Goal: Task Accomplishment & Management: Use online tool/utility

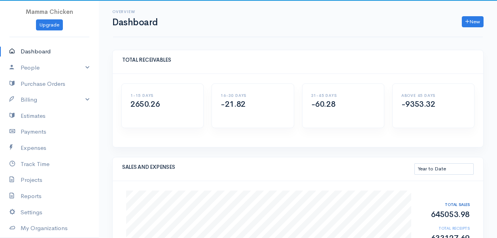
select select "thistoyear"
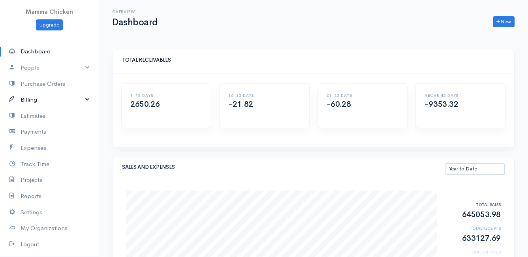
click at [38, 98] on link "Billing" at bounding box center [49, 100] width 99 height 16
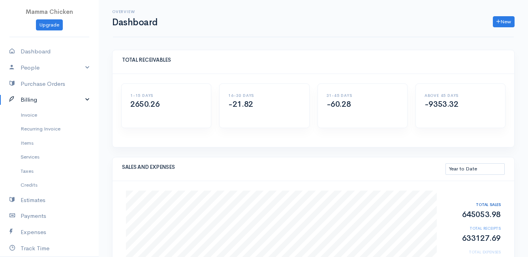
click at [36, 103] on link "Billing" at bounding box center [49, 100] width 99 height 16
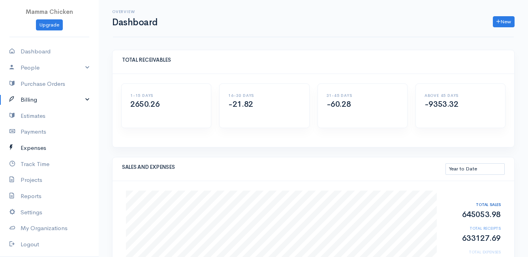
click at [41, 147] on link "Expenses" at bounding box center [49, 148] width 99 height 16
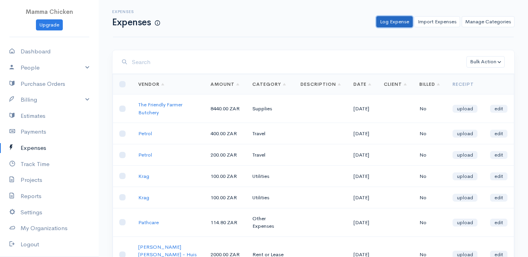
click at [393, 21] on link "Log Expense" at bounding box center [395, 21] width 36 height 11
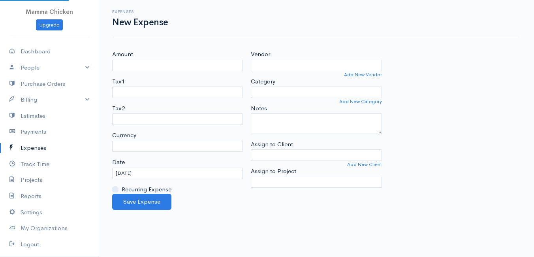
select select "ZAR"
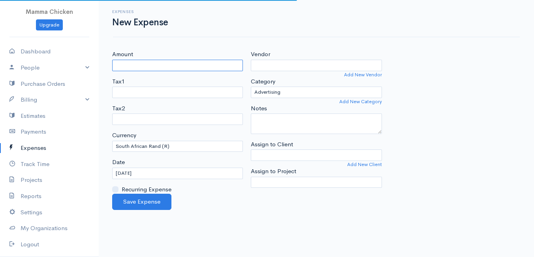
click at [176, 68] on input "Amount" at bounding box center [177, 65] width 131 height 11
type input "116.5"
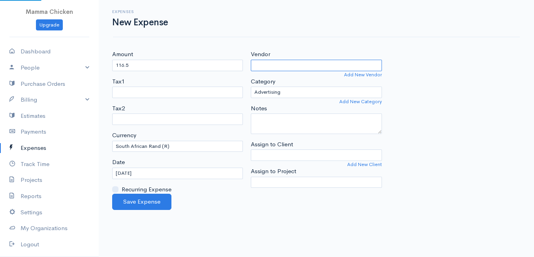
click at [295, 65] on input "Vendor" at bounding box center [316, 65] width 131 height 11
type input "FNB"
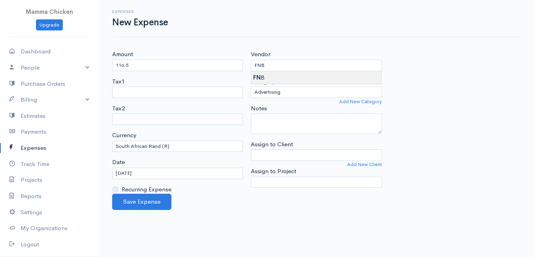
click at [286, 77] on body "Mamma Chicken Upgrade Dashboard People Clients Vendors Staff Users Purchase Ord…" at bounding box center [267, 128] width 534 height 257
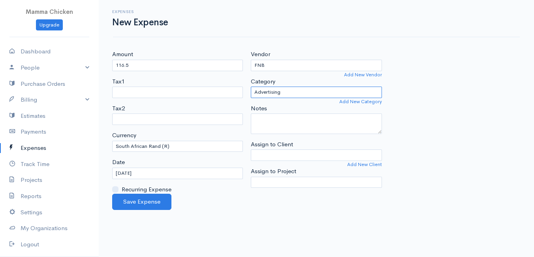
click at [292, 92] on select "Advertising Car & Truck Expenses Contractors Education Education and Training E…" at bounding box center [316, 92] width 131 height 11
select select "Other Expenses"
click at [251, 87] on select "Advertising Car & Truck Expenses Contractors Education Education and Training E…" at bounding box center [316, 92] width 131 height 11
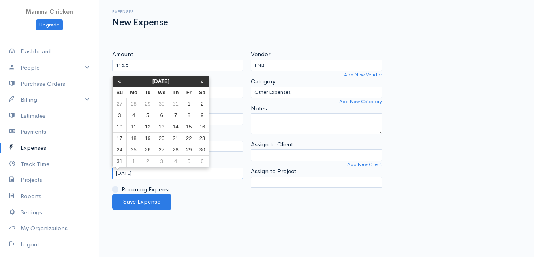
click at [172, 172] on input "[DATE]" at bounding box center [177, 173] width 131 height 11
click at [133, 123] on td "11" at bounding box center [133, 126] width 15 height 11
type input "[DATE]"
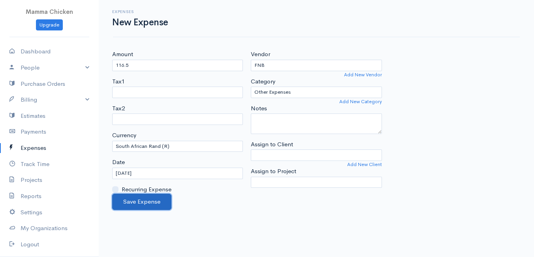
click at [137, 203] on button "Save Expense" at bounding box center [141, 202] width 59 height 16
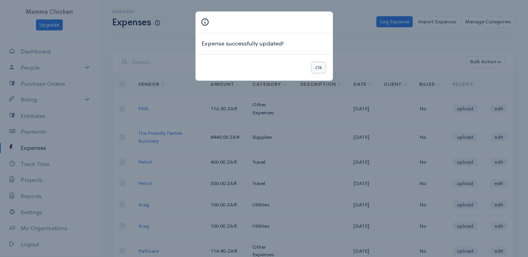
click at [315, 72] on button "Ok" at bounding box center [319, 67] width 14 height 11
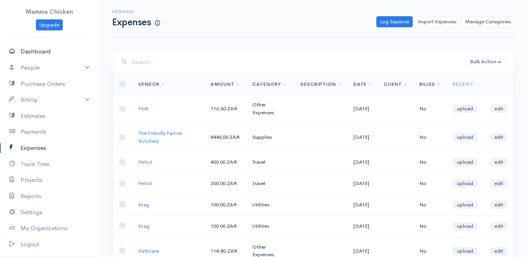
click at [40, 51] on link "Dashboard" at bounding box center [49, 51] width 99 height 16
select select "thistoyear"
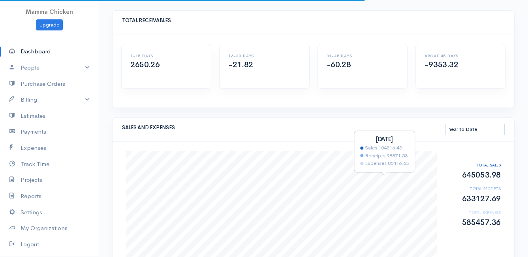
scroll to position [79, 0]
